Goal: Find specific page/section: Find specific page/section

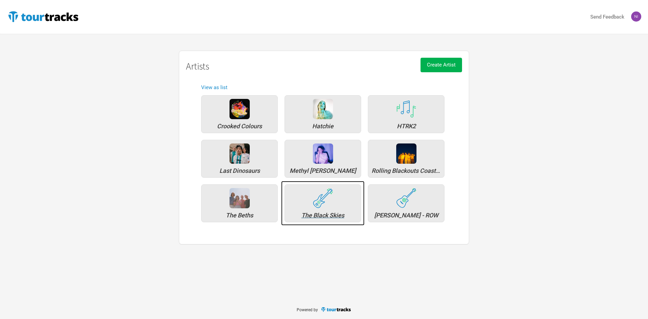
click at [330, 210] on div "The Black Skies" at bounding box center [322, 203] width 77 height 38
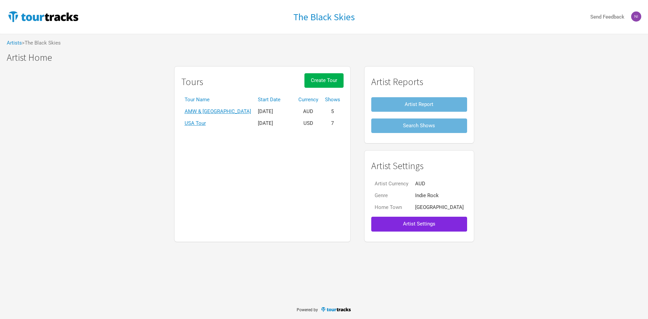
click at [633, 19] on img at bounding box center [636, 16] width 10 height 10
click at [21, 40] on link "Artists" at bounding box center [14, 43] width 15 height 6
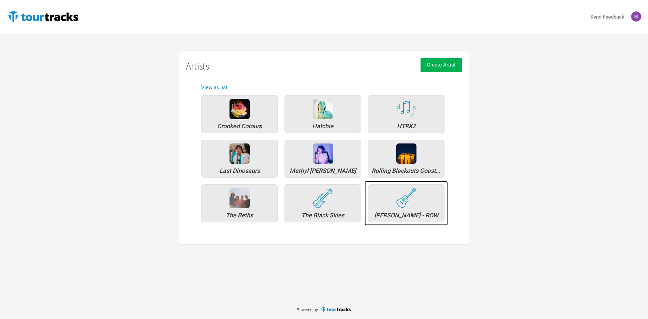
click at [391, 195] on div "[PERSON_NAME] - ROW" at bounding box center [406, 203] width 77 height 38
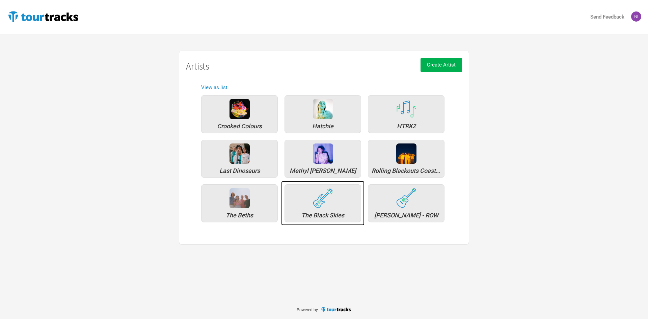
click at [313, 193] on img at bounding box center [323, 198] width 20 height 20
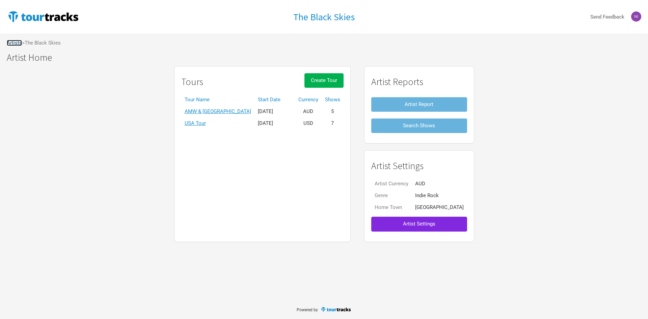
click at [17, 40] on link "Artists" at bounding box center [14, 43] width 15 height 6
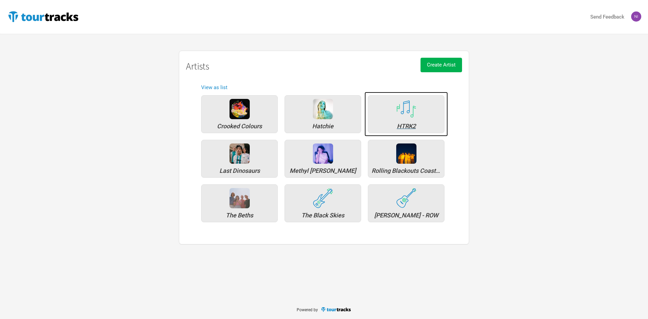
click at [384, 115] on div "HTRK2" at bounding box center [406, 114] width 77 height 38
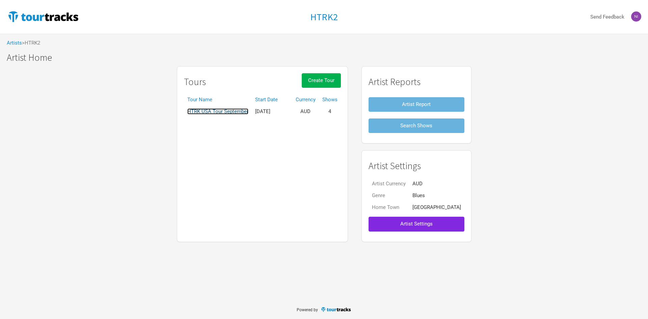
click at [236, 111] on link "HTRK USA Tour September" at bounding box center [217, 111] width 61 height 6
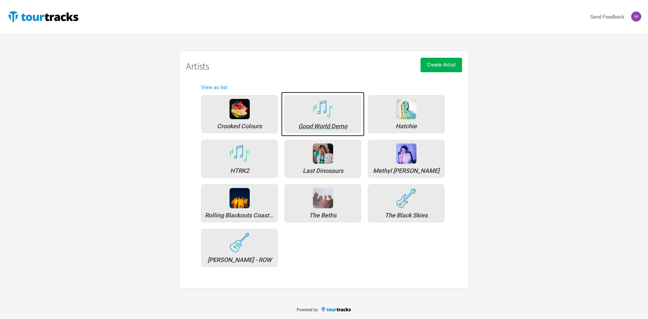
click at [331, 107] on img at bounding box center [323, 109] width 20 height 18
